Goal: Task Accomplishment & Management: Use online tool/utility

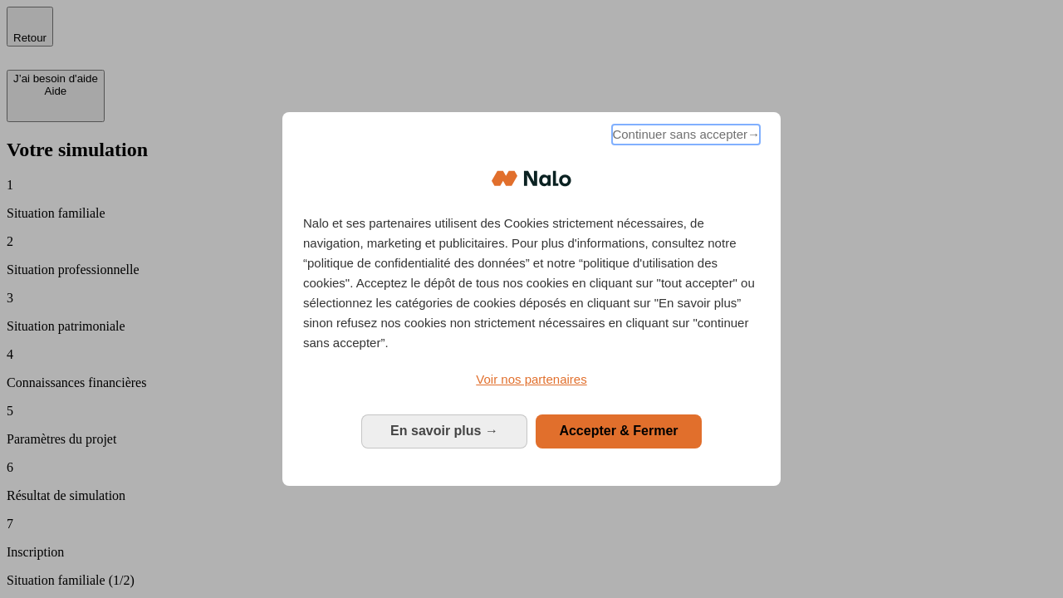
click at [684, 137] on span "Continuer sans accepter →" at bounding box center [686, 135] width 148 height 20
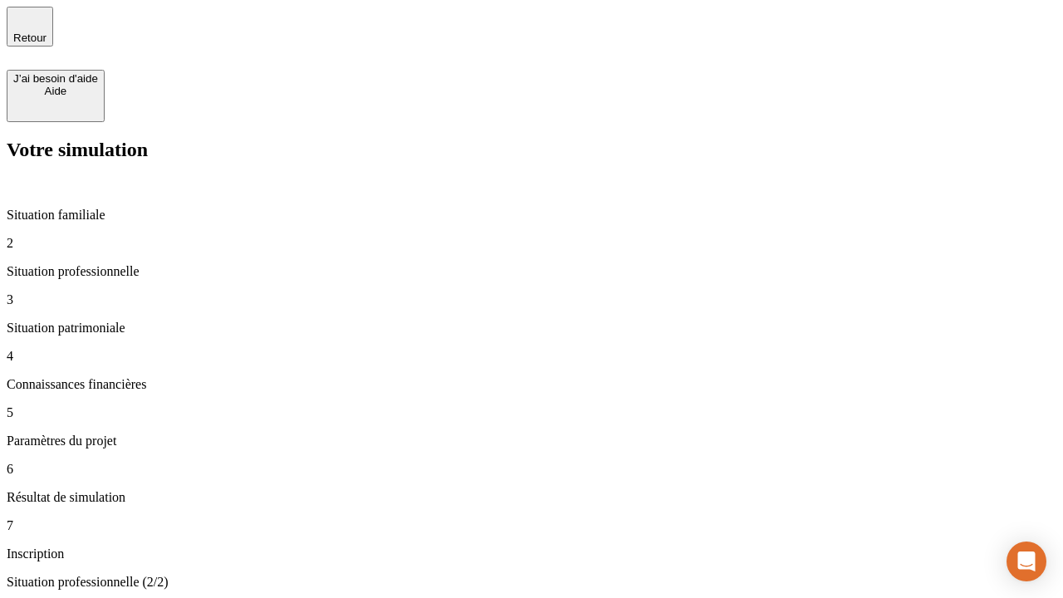
type input "30 000"
type input "0"
type input "1 000"
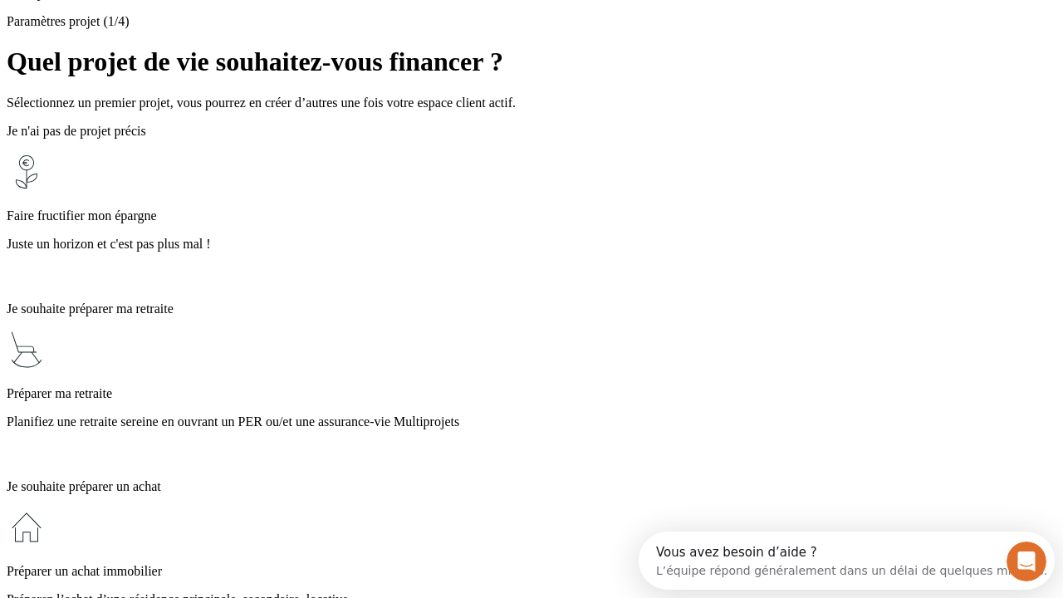
scroll to position [32, 0]
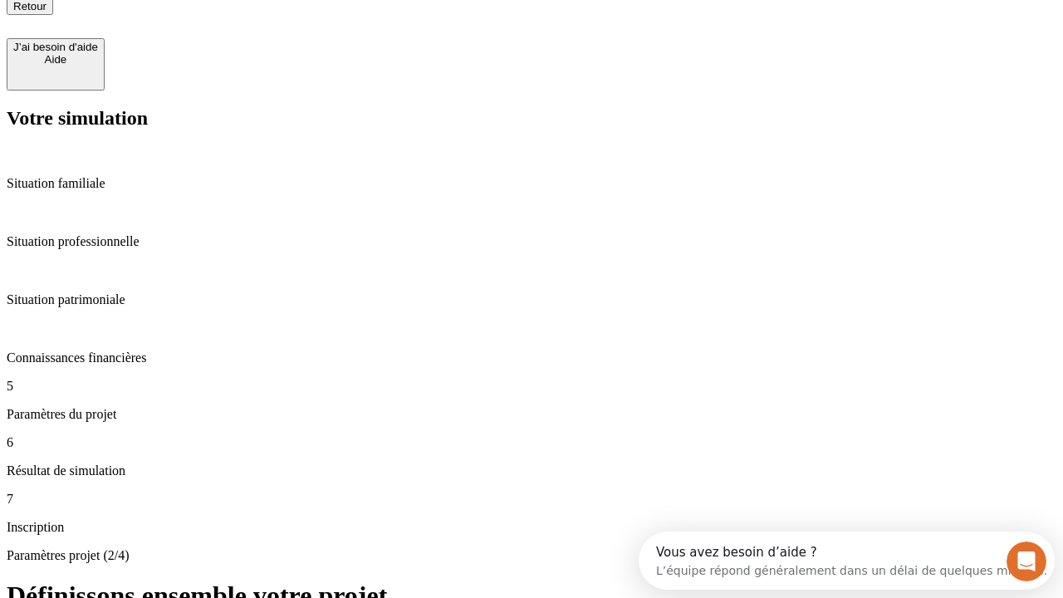
type input "40"
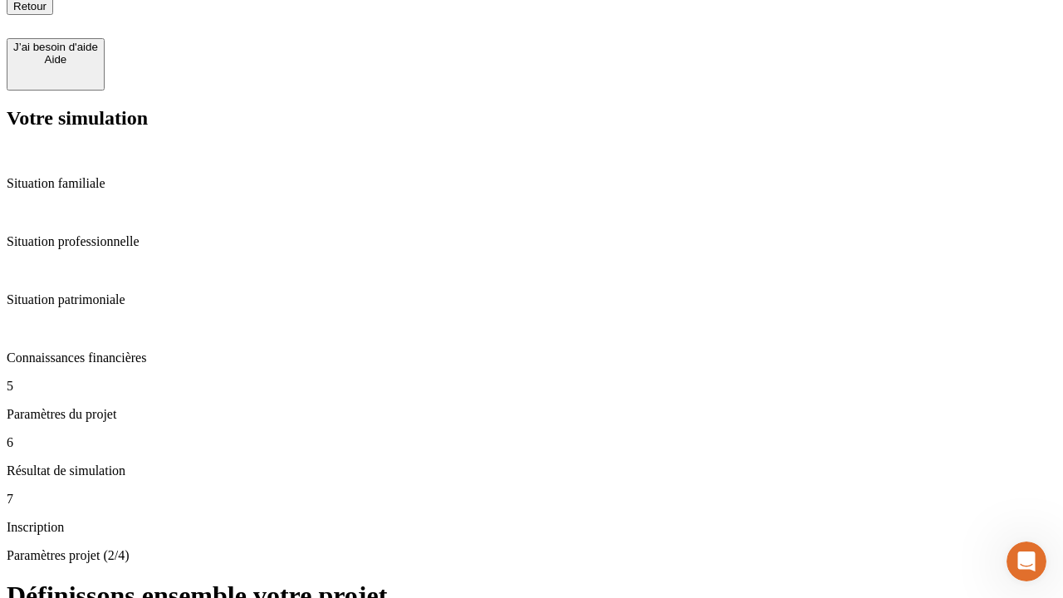
type input "200 000"
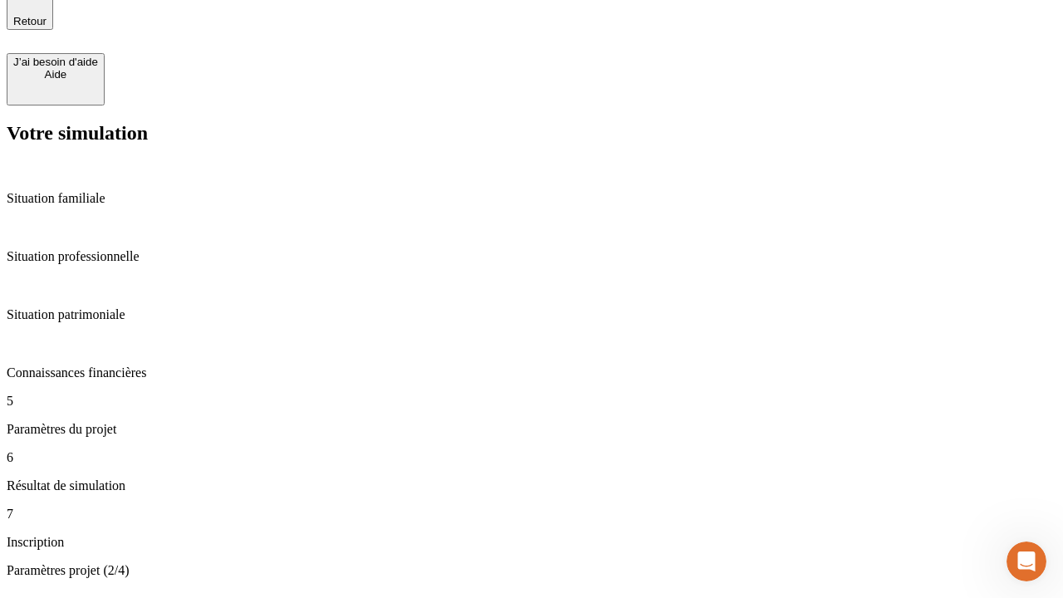
type input "640"
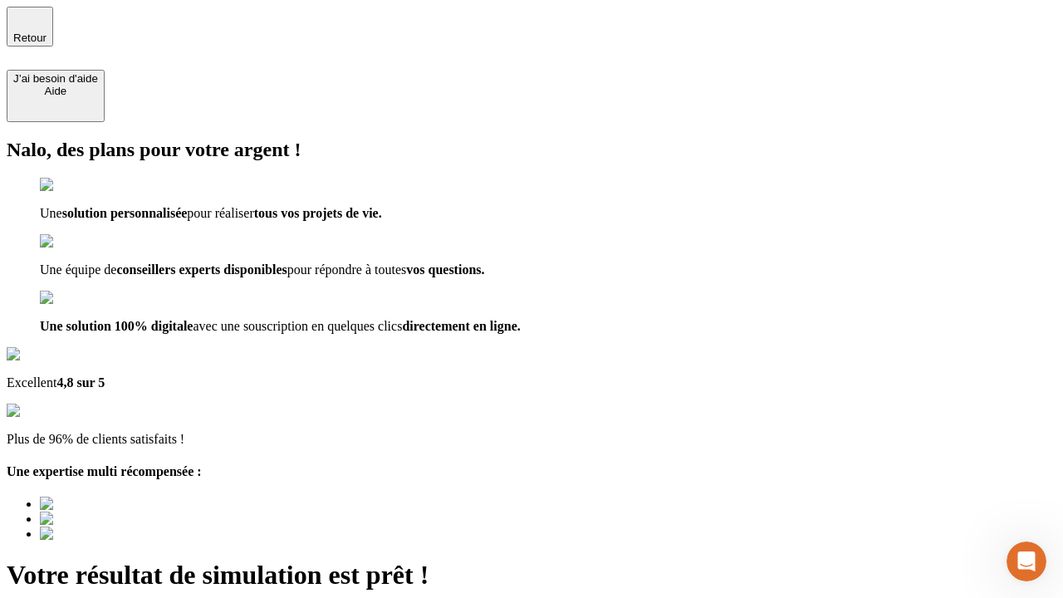
type input "[EMAIL_ADDRESS][DOMAIN_NAME]"
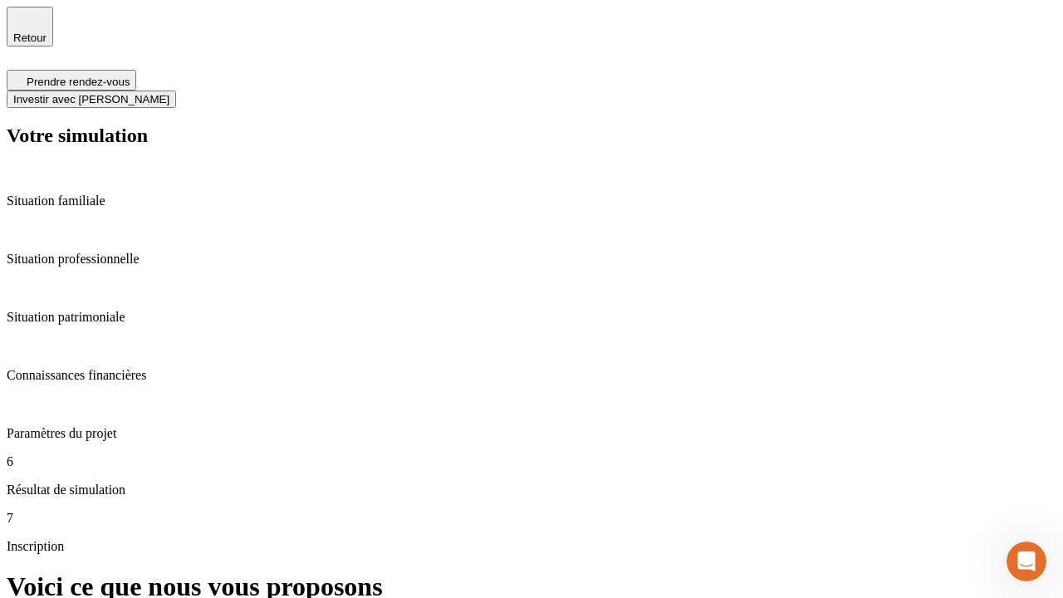
click at [169, 93] on span "Investir avec [PERSON_NAME]" at bounding box center [91, 99] width 156 height 12
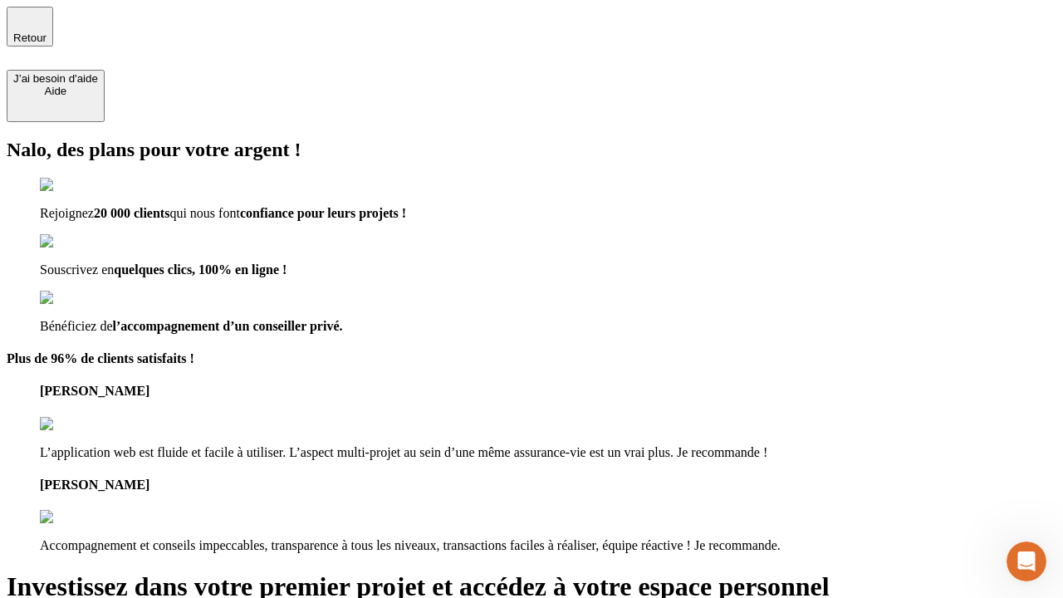
type input "abc"
